Goal: Find specific page/section: Find specific page/section

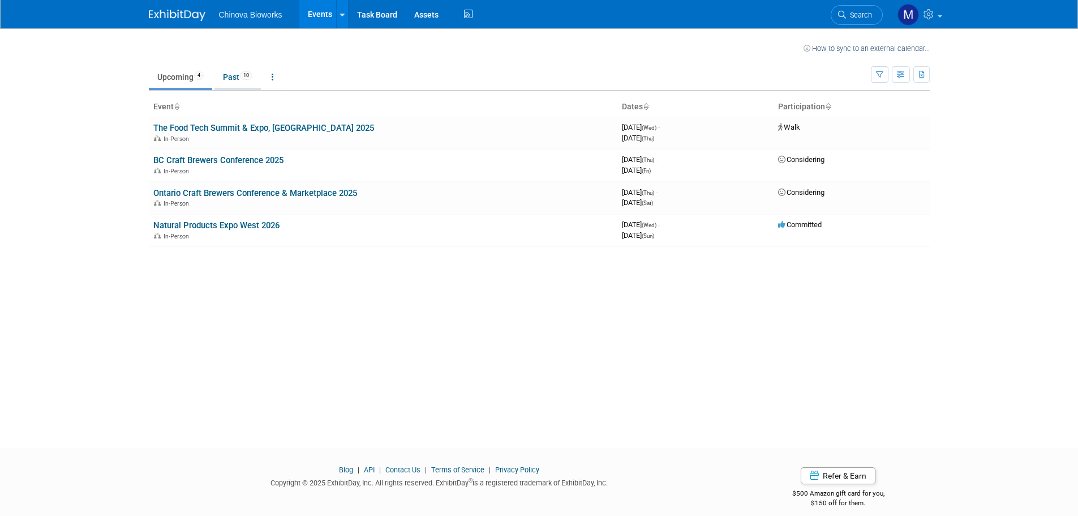
click at [224, 81] on link "Past 10" at bounding box center [237, 77] width 46 height 22
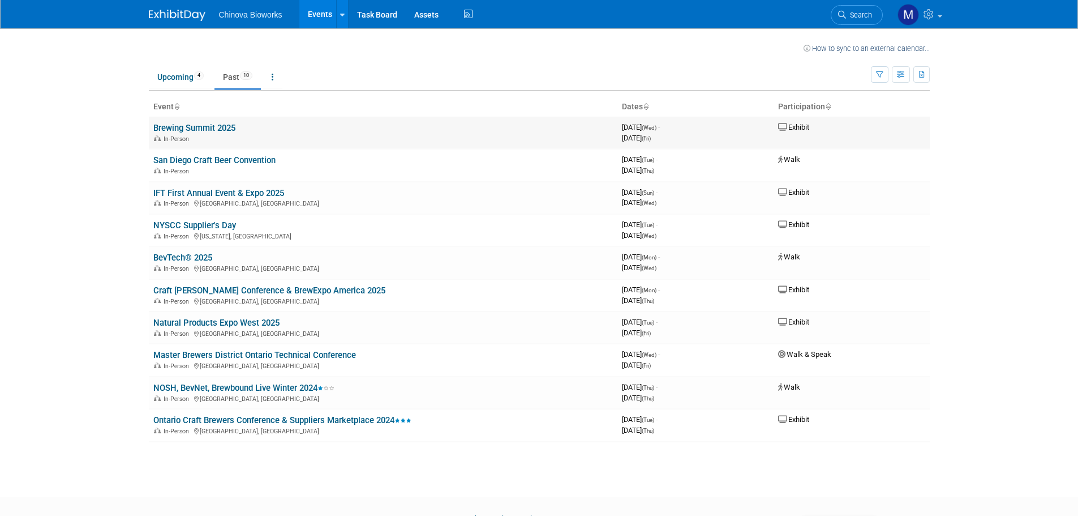
click at [218, 123] on link "​​Brewing Summit 2025" at bounding box center [194, 128] width 82 height 10
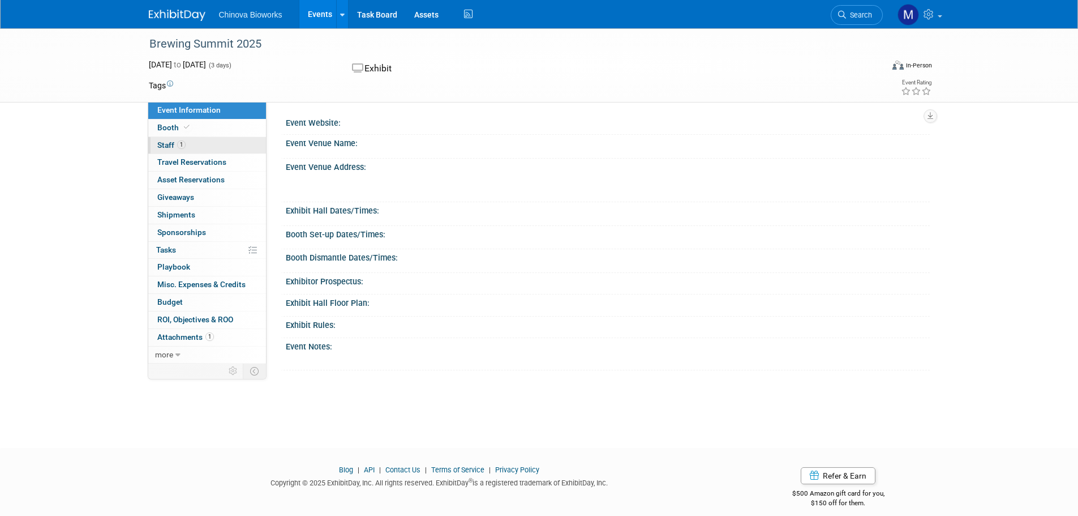
click at [208, 144] on link "1 Staff 1" at bounding box center [207, 145] width 118 height 17
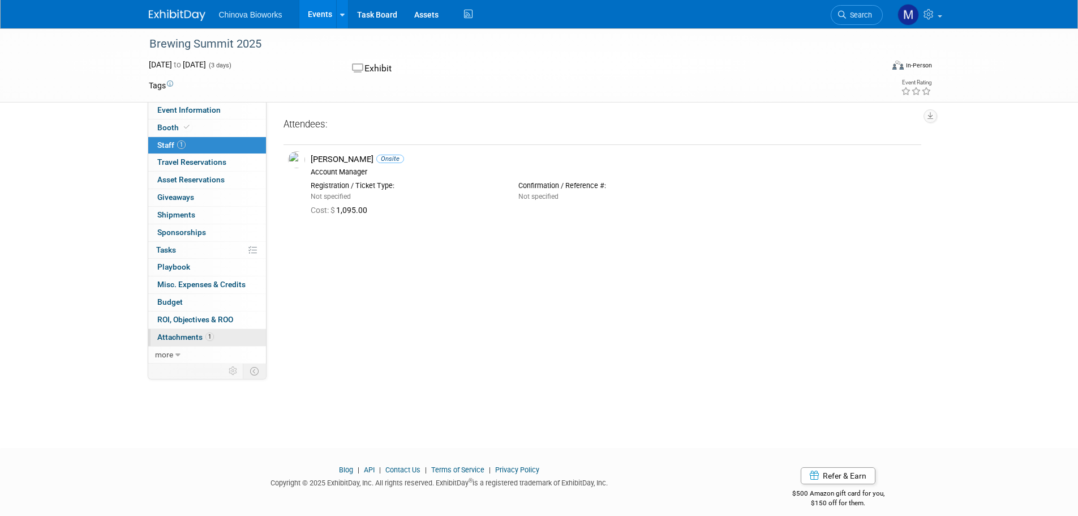
click at [218, 332] on link "1 Attachments 1" at bounding box center [207, 337] width 118 height 17
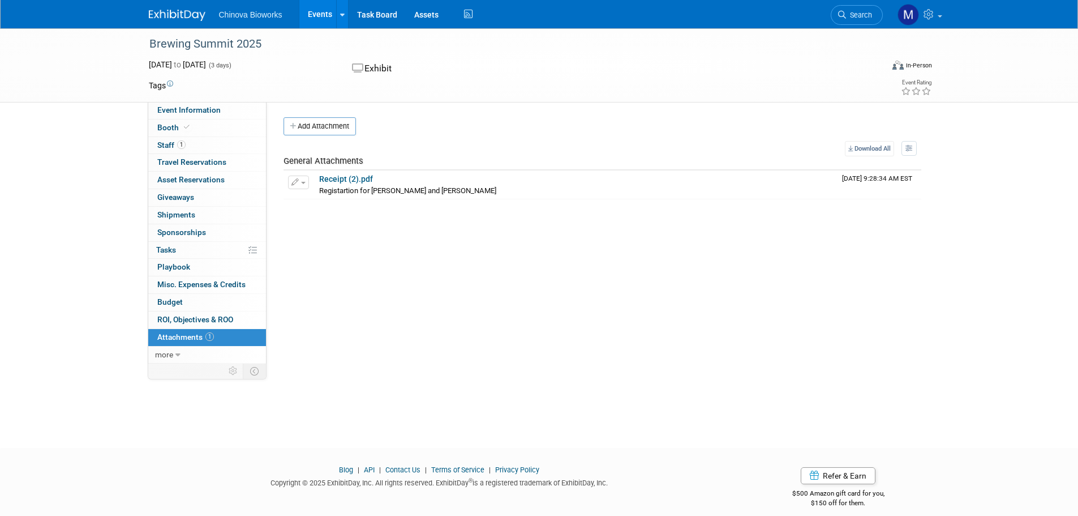
click at [174, 46] on div "​​Brewing Summit 2025" at bounding box center [505, 44] width 720 height 20
click at [173, 46] on div "​​Brewing Summit 2025" at bounding box center [505, 44] width 720 height 20
copy div "​​Brewing Summit 2025"
click at [184, 42] on div "​​Brewing Summit 2025" at bounding box center [505, 44] width 720 height 20
